Goal: Navigation & Orientation: Find specific page/section

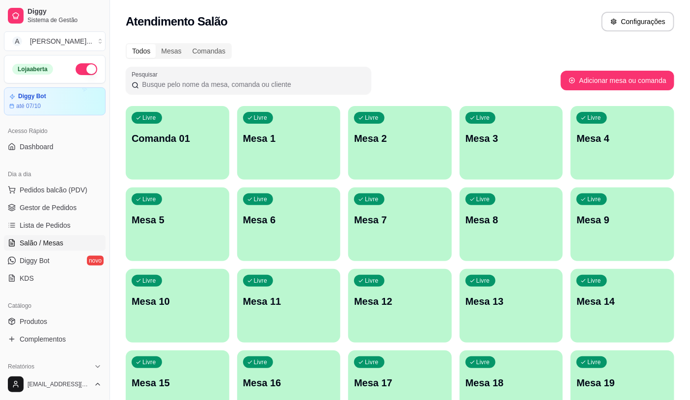
scroll to position [109, 0]
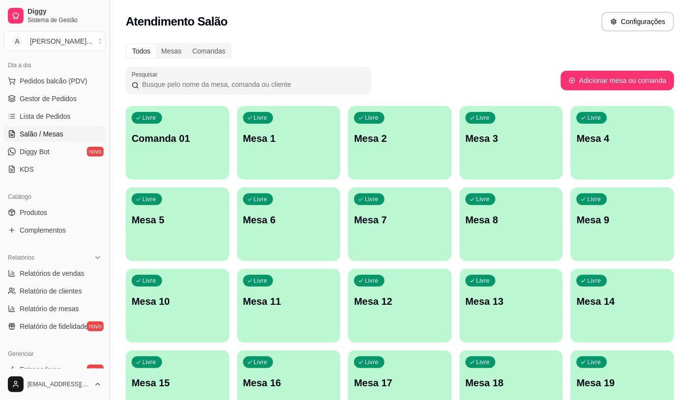
drag, startPoint x: 111, startPoint y: 349, endPoint x: 112, endPoint y: 358, distance: 8.9
click at [112, 358] on button "Toggle Sidebar" at bounding box center [110, 200] width 8 height 400
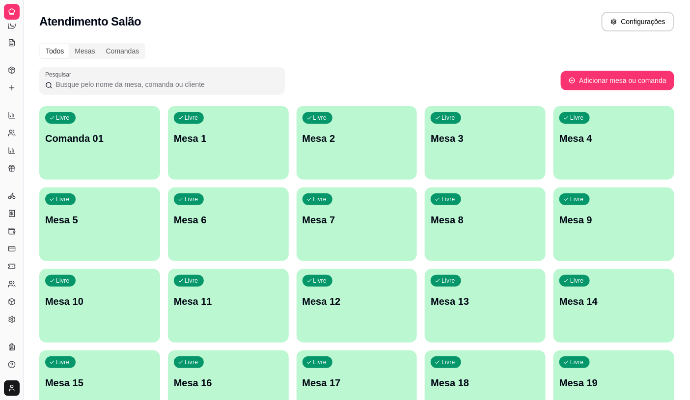
scroll to position [44, 0]
click at [455, 59] on div "Todos Mesas Comandas Pesquisar Adicionar mesa ou comanda Livre Comanda 01 Livre…" at bounding box center [357, 359] width 667 height 644
click at [77, 53] on div "Mesas" at bounding box center [84, 51] width 31 height 14
click at [69, 44] on input "Mesas" at bounding box center [69, 44] width 0 height 0
click at [129, 49] on div "Comandas" at bounding box center [123, 51] width 44 height 14
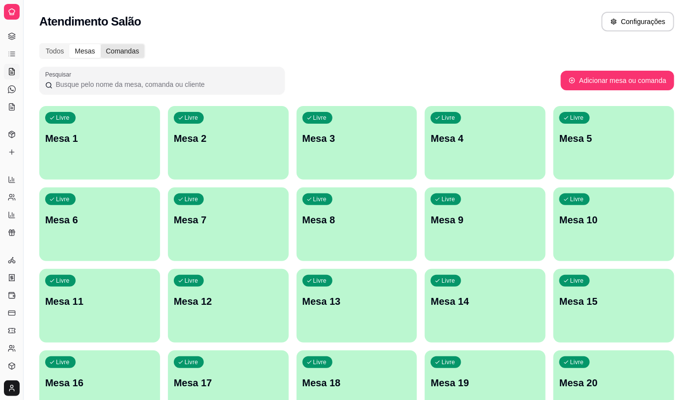
click at [101, 44] on input "Comandas" at bounding box center [101, 44] width 0 height 0
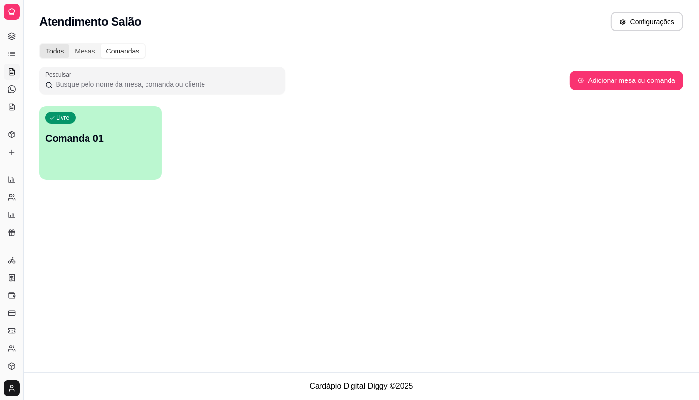
click at [48, 51] on div "Todos" at bounding box center [54, 51] width 29 height 14
click at [40, 44] on input "Todos" at bounding box center [40, 44] width 0 height 0
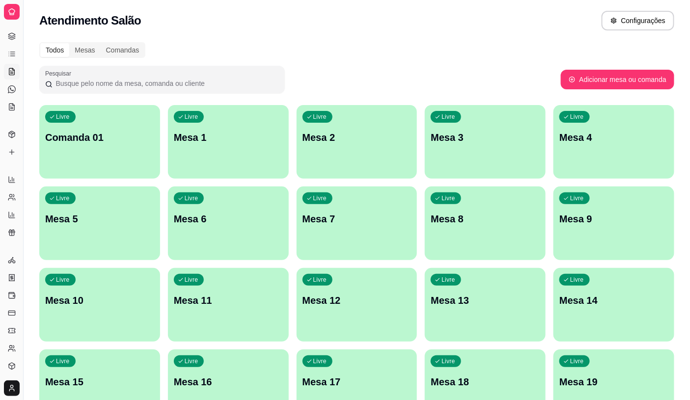
scroll to position [0, 0]
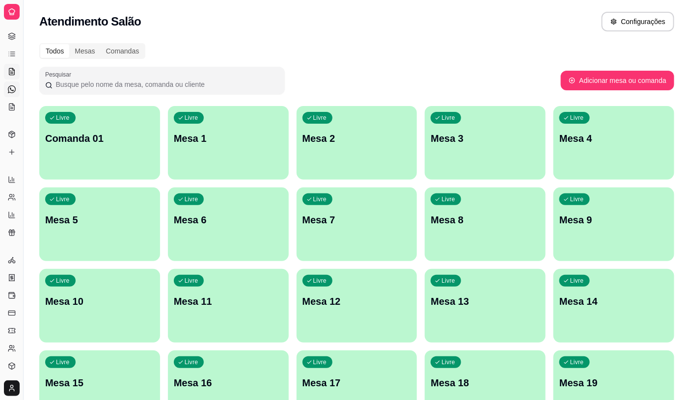
click at [13, 85] on icon at bounding box center [12, 89] width 8 height 8
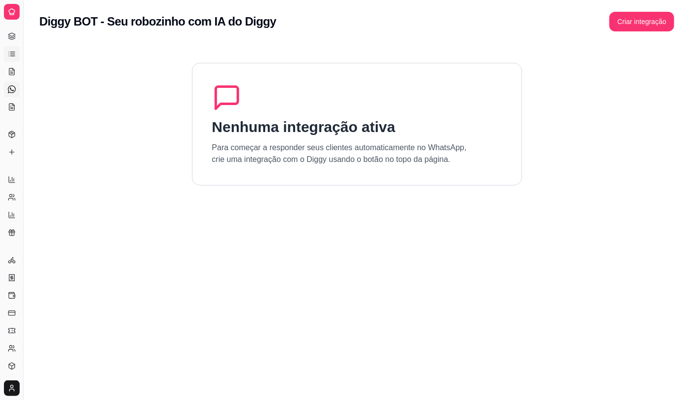
click at [10, 60] on link "Lista de Pedidos" at bounding box center [12, 54] width 16 height 16
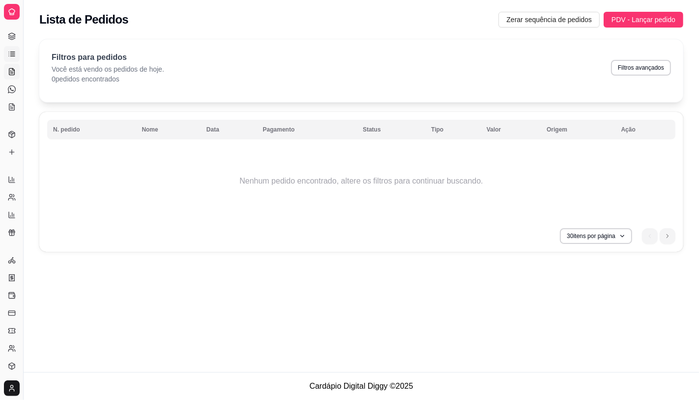
click at [8, 72] on icon at bounding box center [12, 72] width 8 height 8
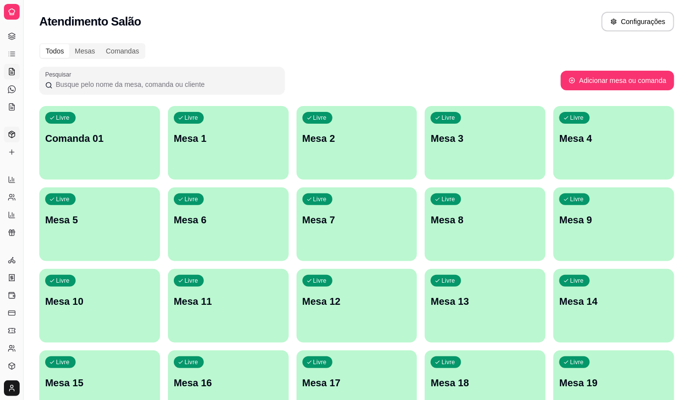
click at [8, 135] on icon at bounding box center [12, 135] width 8 height 8
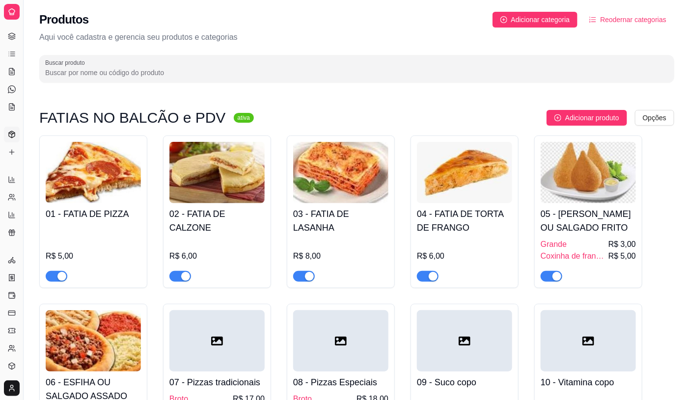
click at [567, 227] on h4 "05 - [PERSON_NAME] OU SALGADO FRITO" at bounding box center [588, 221] width 95 height 28
